Goal: Information Seeking & Learning: Learn about a topic

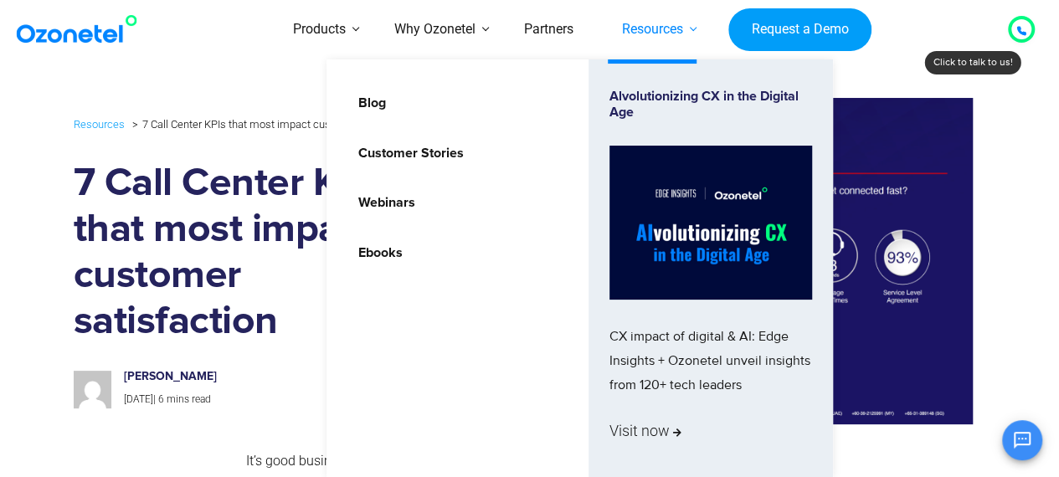
click at [646, 40] on link "Resources" at bounding box center [653, 29] width 110 height 59
click at [373, 99] on link "Blog" at bounding box center [367, 103] width 41 height 29
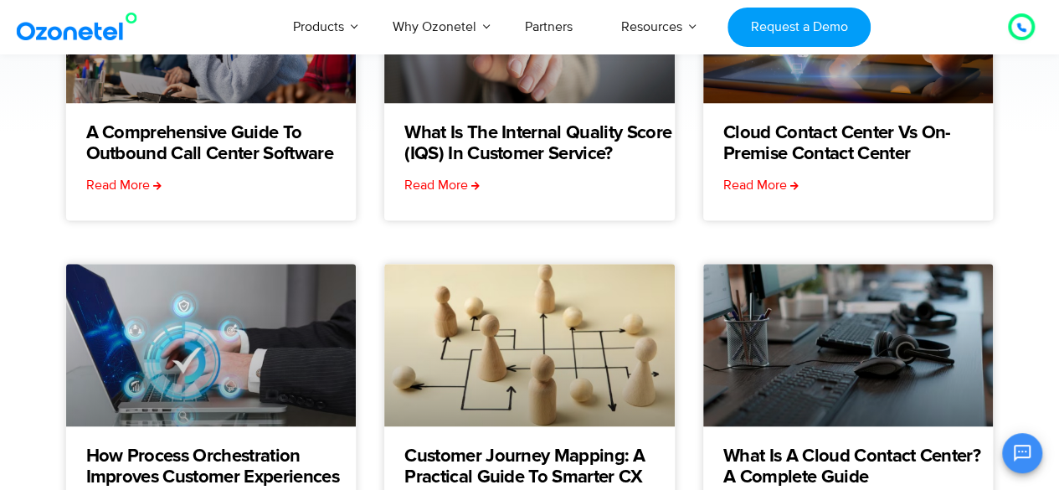
scroll to position [502, 0]
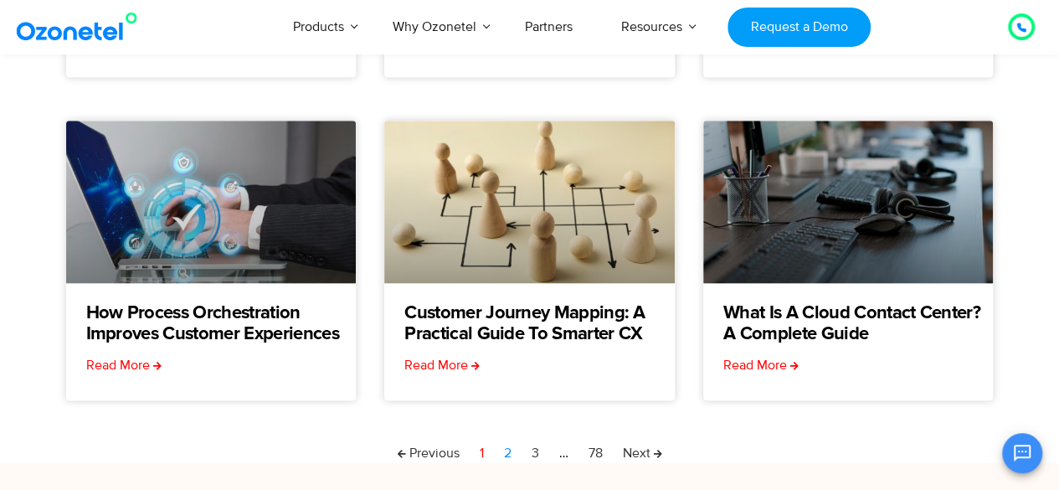
click at [507, 450] on link "Page 2" at bounding box center [508, 453] width 8 height 20
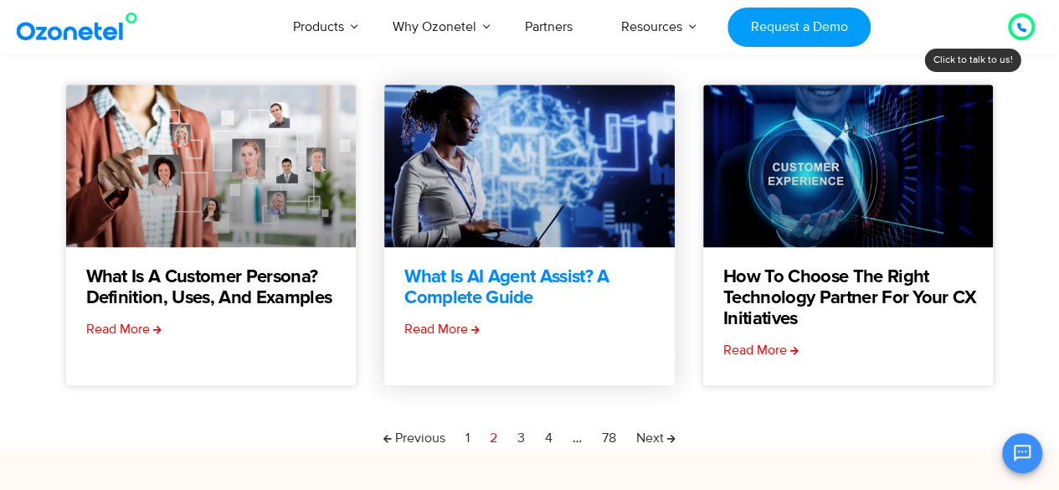
scroll to position [586, 0]
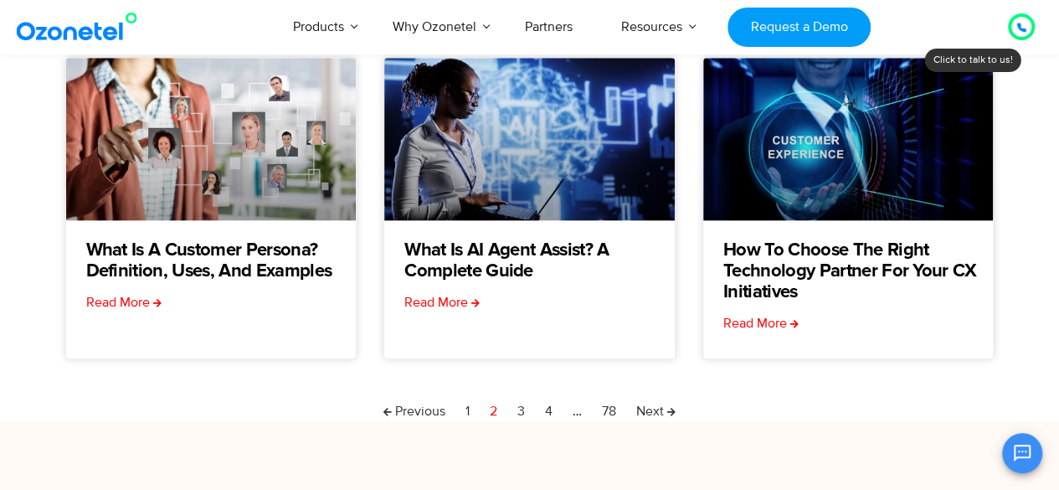
click at [527, 412] on nav "Previous Page 1 Page 2 Page 3 Page 4 … Page 78 Next" at bounding box center [529, 411] width 929 height 20
click at [522, 409] on link "Page 3" at bounding box center [521, 411] width 8 height 20
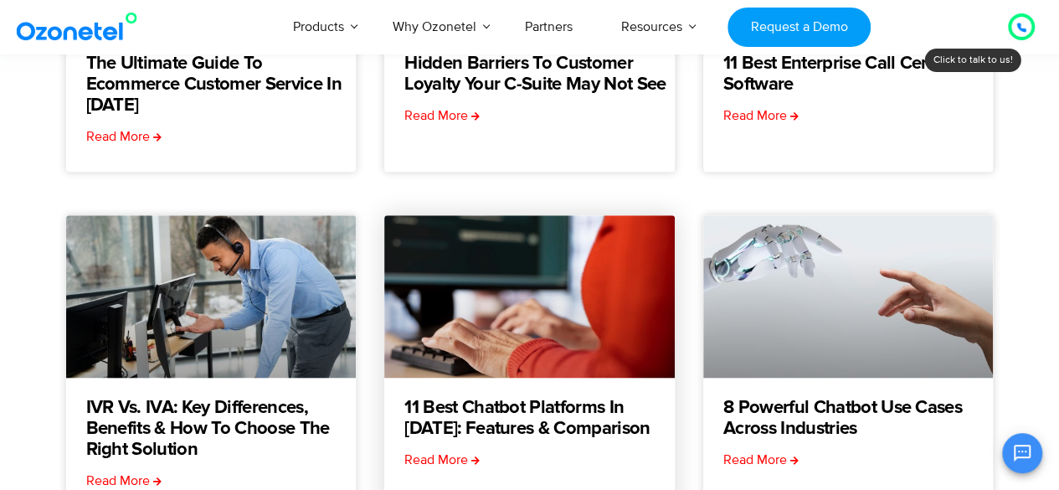
scroll to position [586, 0]
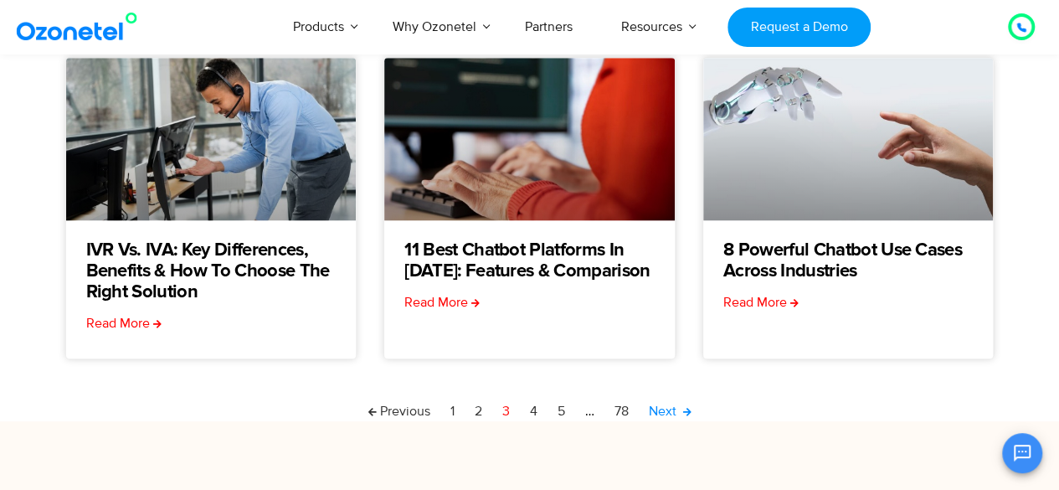
click at [679, 411] on link "Next" at bounding box center [670, 411] width 43 height 20
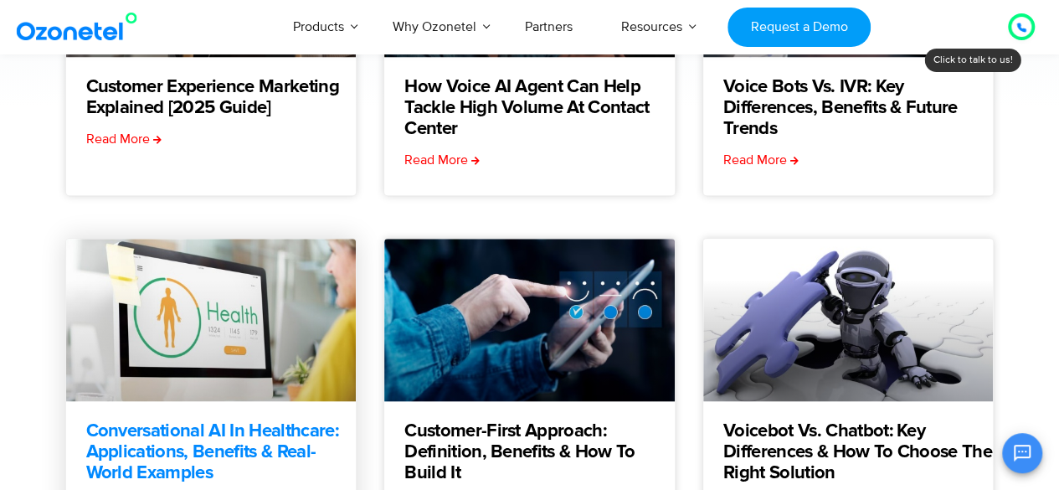
scroll to position [586, 0]
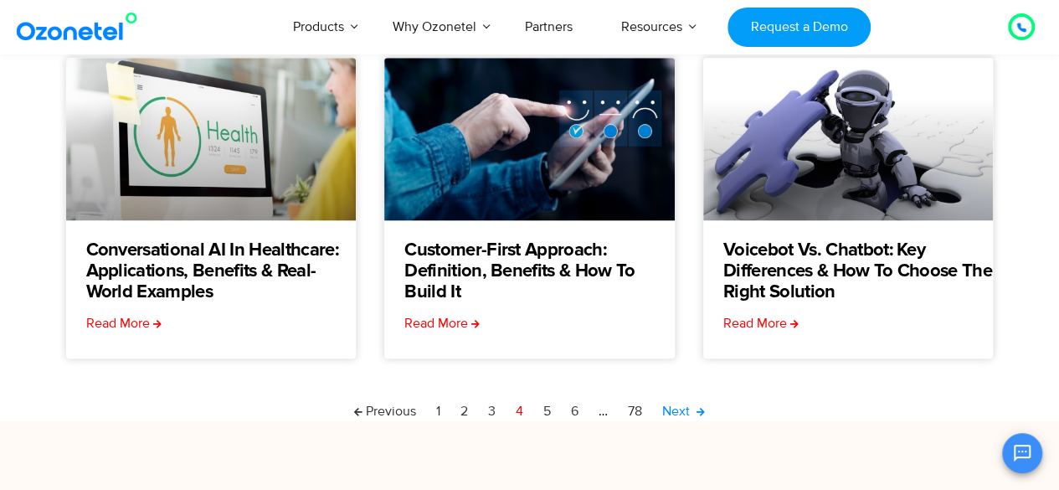
click at [696, 409] on link "Next" at bounding box center [683, 411] width 43 height 20
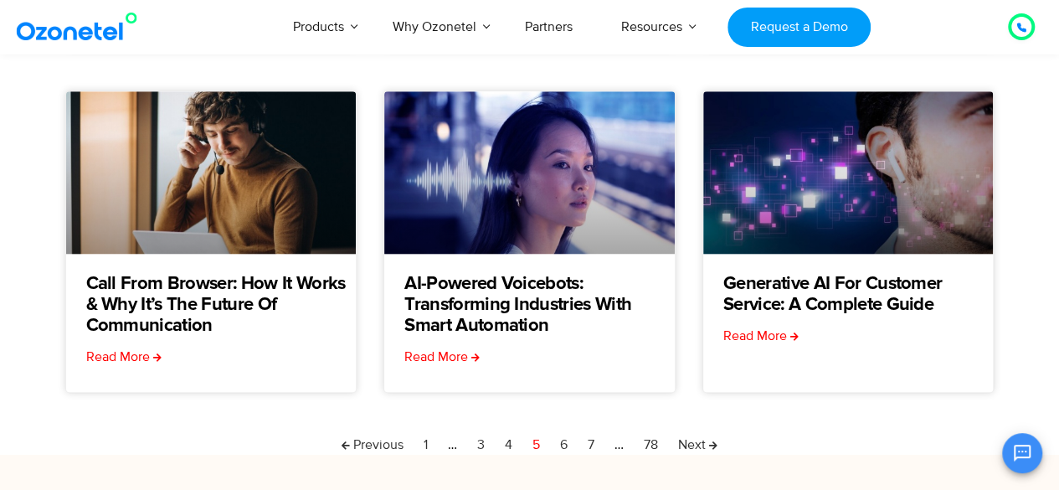
scroll to position [586, 0]
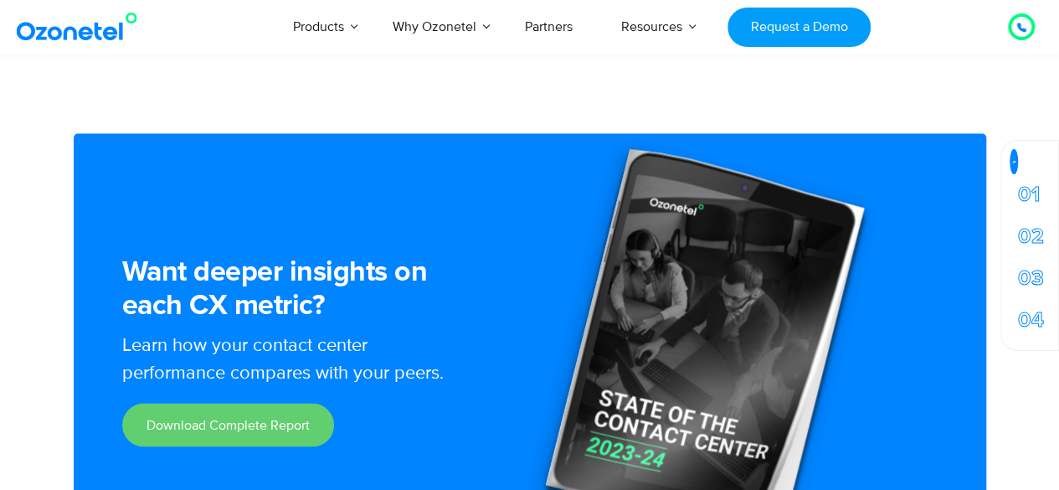
scroll to position [4604, 0]
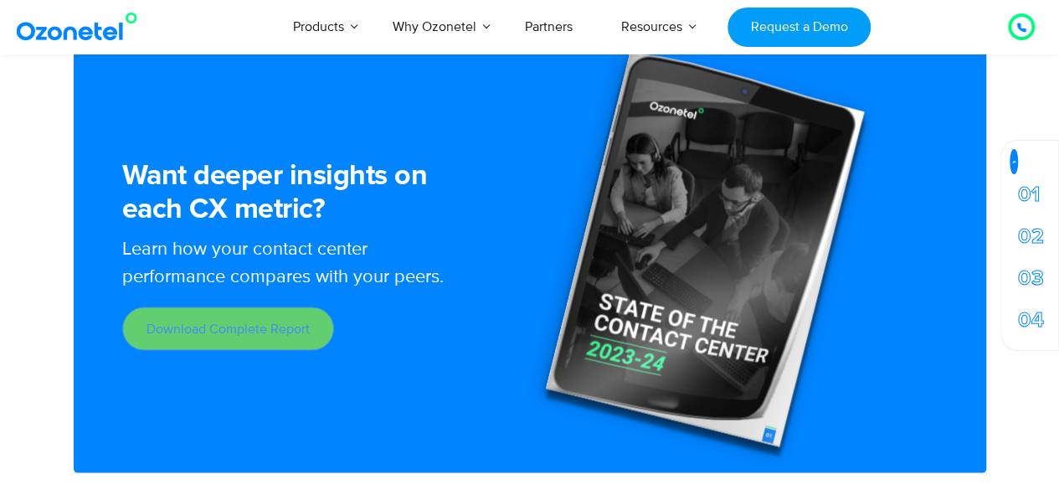
click at [273, 335] on link "Download Complete Report" at bounding box center [228, 328] width 212 height 44
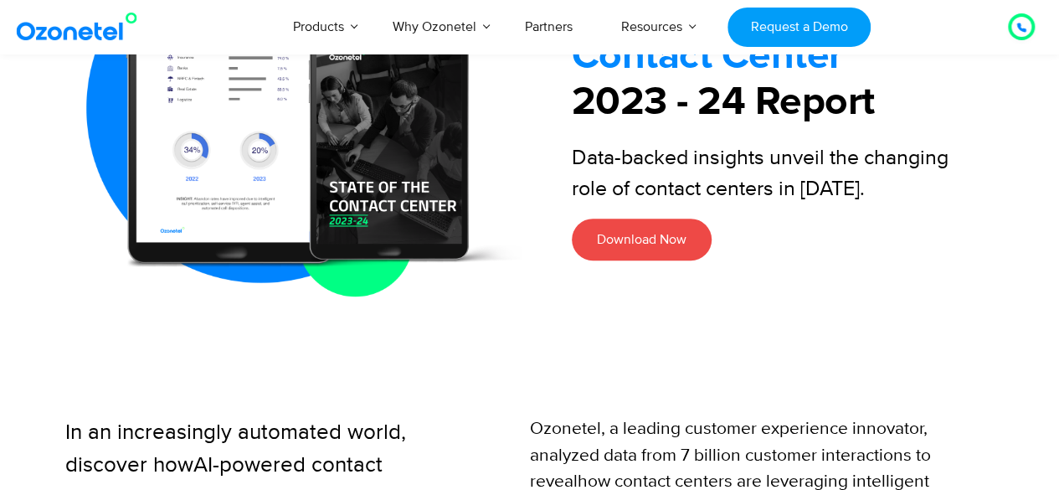
scroll to position [294, 0]
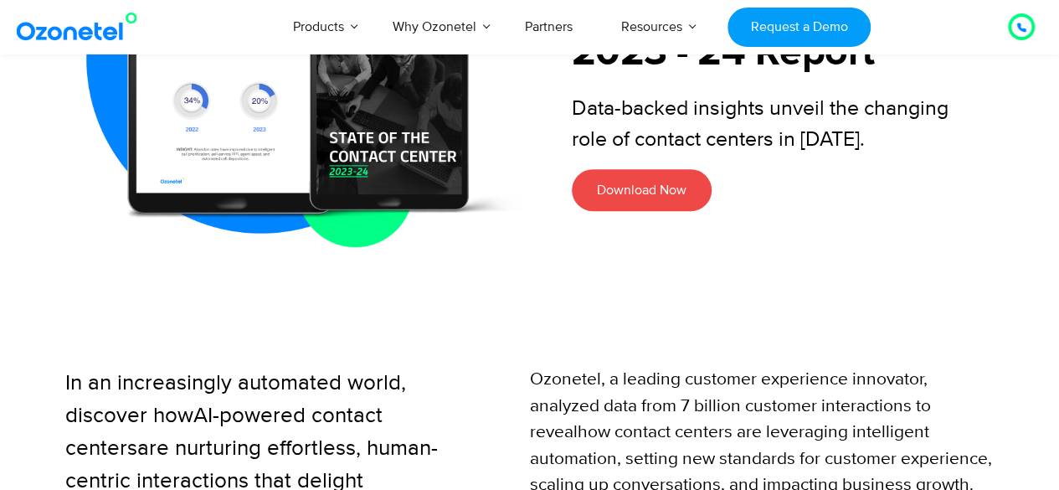
click at [641, 199] on link "Download Now" at bounding box center [642, 190] width 140 height 42
